Goal: Task Accomplishment & Management: Manage account settings

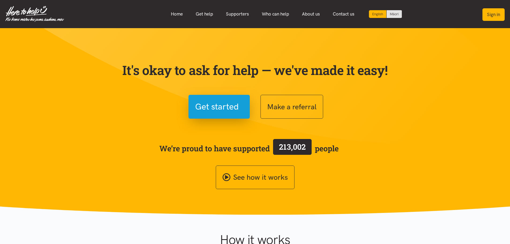
click at [492, 14] on button "Sign in" at bounding box center [493, 14] width 22 height 13
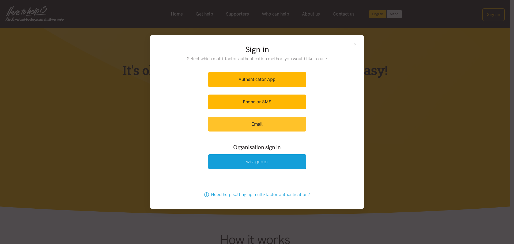
click at [262, 123] on link "Email" at bounding box center [257, 124] width 98 height 15
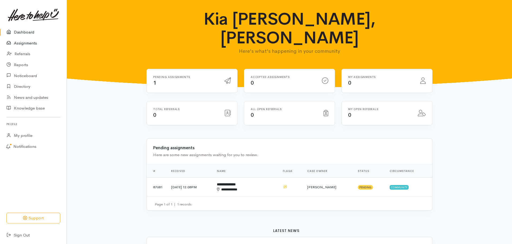
click at [24, 43] on link "Assignments" at bounding box center [33, 43] width 67 height 11
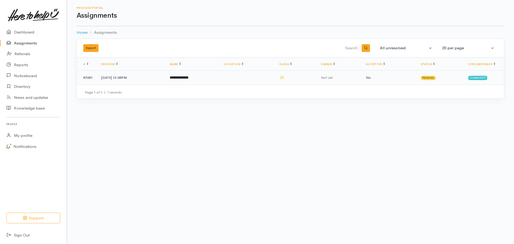
click at [188, 79] on b "**********" at bounding box center [179, 77] width 19 height 3
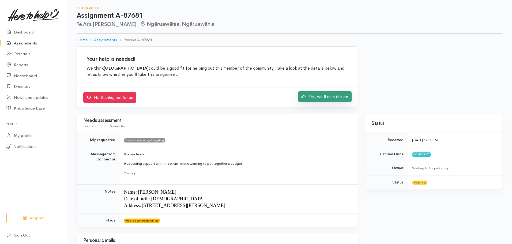
click at [330, 95] on link "Yes, we'll take this on" at bounding box center [325, 96] width 54 height 11
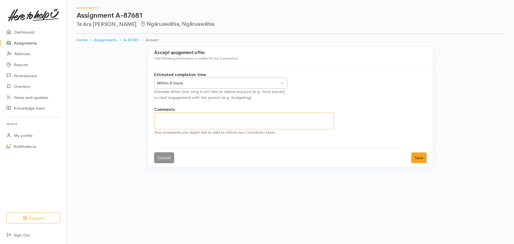
click at [282, 122] on textarea "Comments" at bounding box center [244, 120] width 180 height 17
type textarea "We will contact client"
click at [418, 157] on button "Save" at bounding box center [419, 157] width 16 height 11
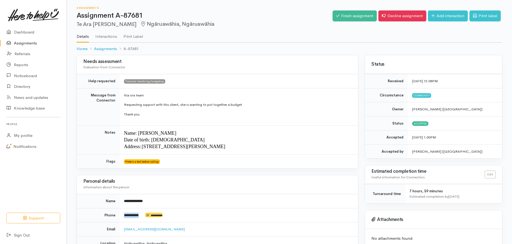
drag, startPoint x: 145, startPoint y: 214, endPoint x: 125, endPoint y: 216, distance: 20.6
click at [125, 216] on td "**********" at bounding box center [239, 215] width 238 height 14
click at [414, 16] on link "Decline assignment" at bounding box center [402, 15] width 48 height 11
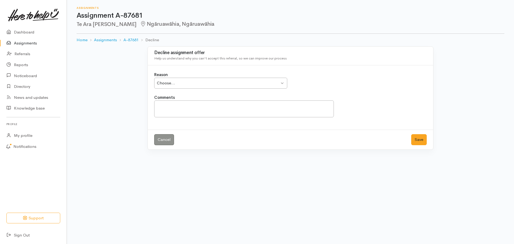
click at [281, 82] on div "Choose... Choose..." at bounding box center [220, 83] width 133 height 11
click at [276, 108] on textarea "Comments" at bounding box center [244, 108] width 180 height 17
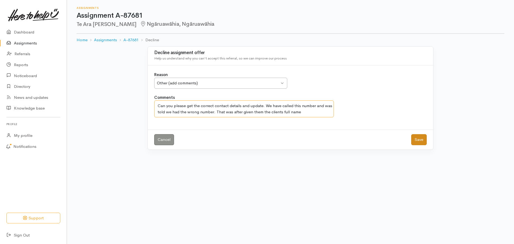
type textarea "Can you please get the correct contact details and update. We have called this …"
click at [421, 142] on button "Save" at bounding box center [419, 139] width 16 height 11
